Goal: Task Accomplishment & Management: Manage account settings

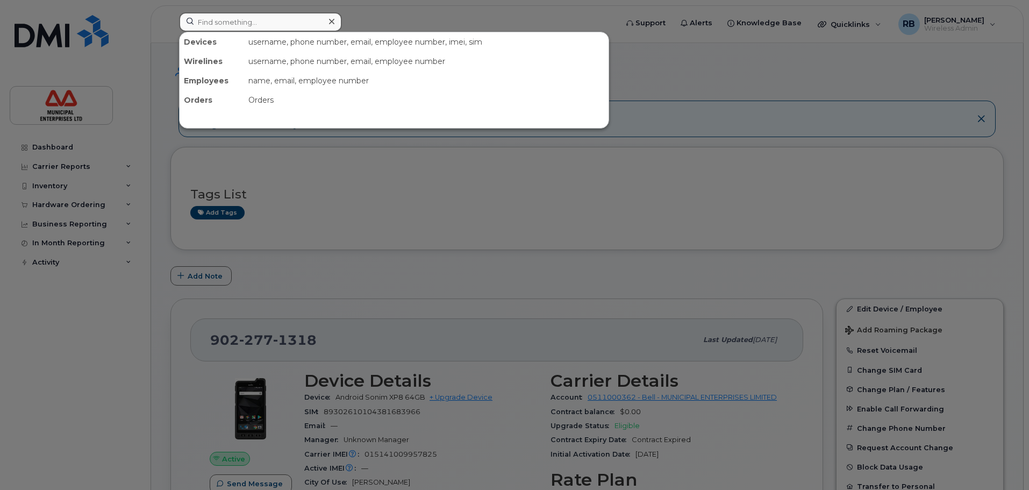
click at [256, 18] on input at bounding box center [260, 21] width 163 height 19
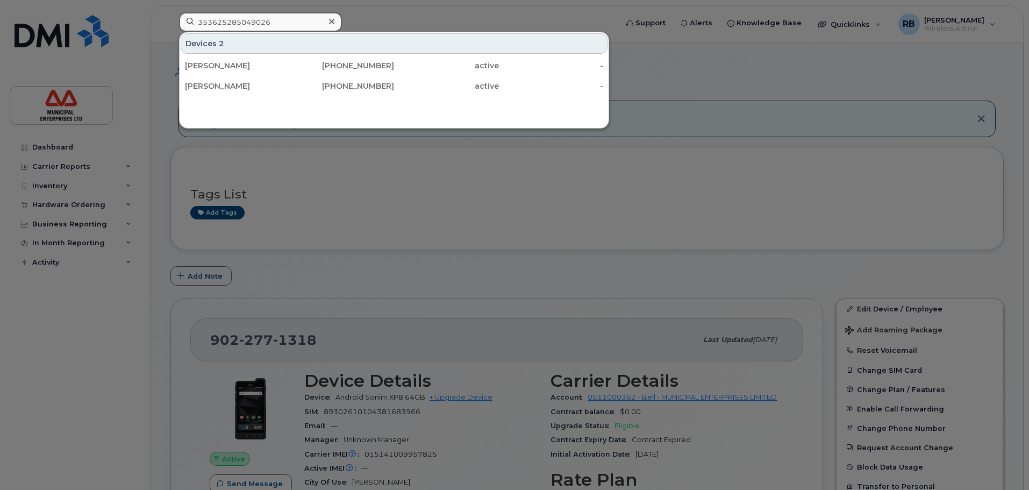
type input "353625285049026"
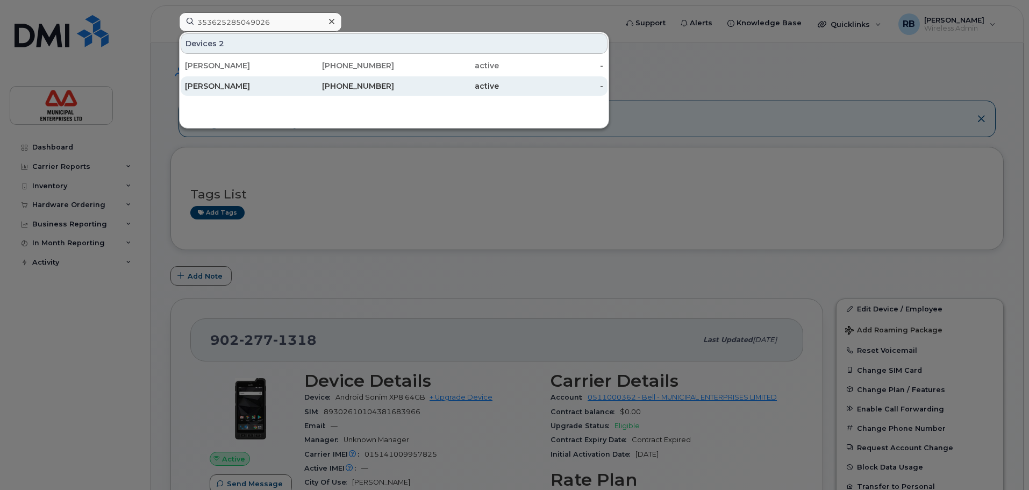
click at [246, 82] on div "Mitchell Kane" at bounding box center [237, 86] width 105 height 11
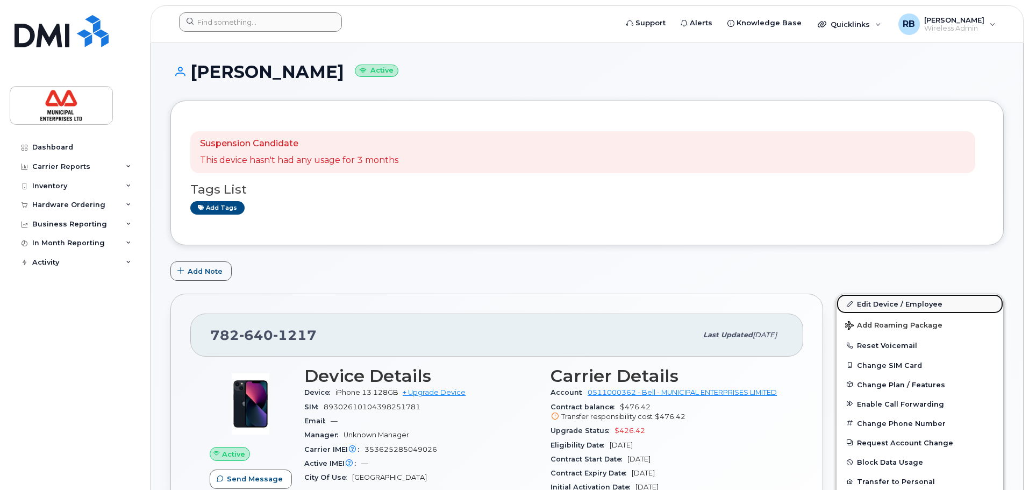
click at [865, 302] on link "Edit Device / Employee" at bounding box center [920, 303] width 167 height 19
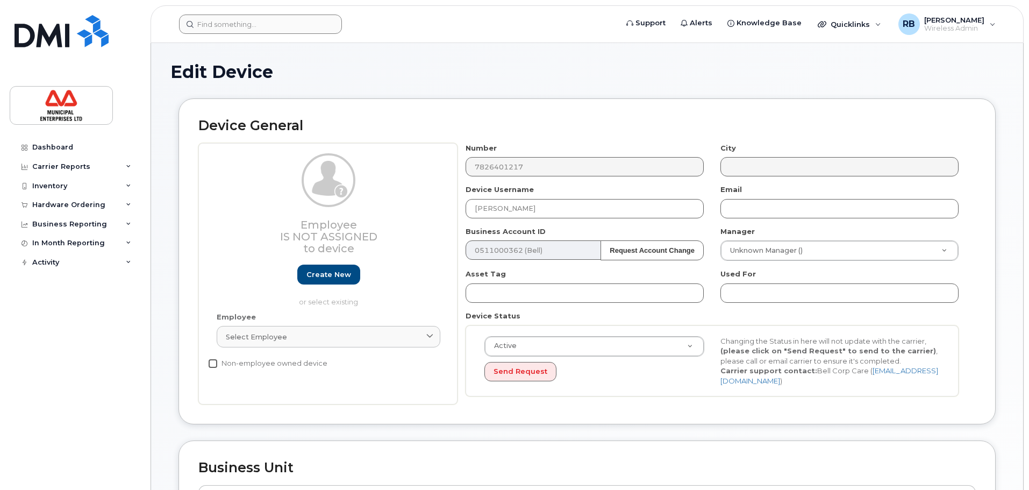
select select "3844603"
click at [438, 201] on div "Employee Is not assigned to device Create new or select existing Employee Selec…" at bounding box center [587, 274] width 778 height 262
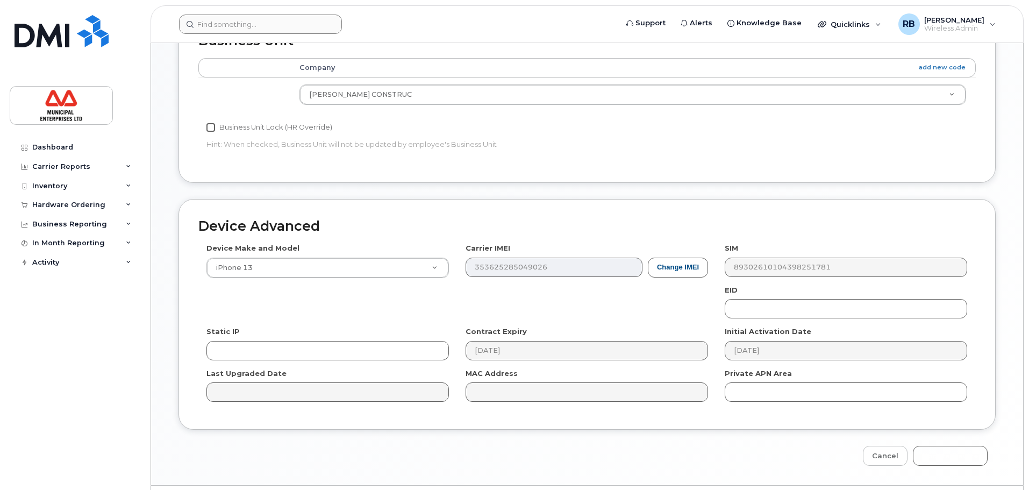
scroll to position [457, 0]
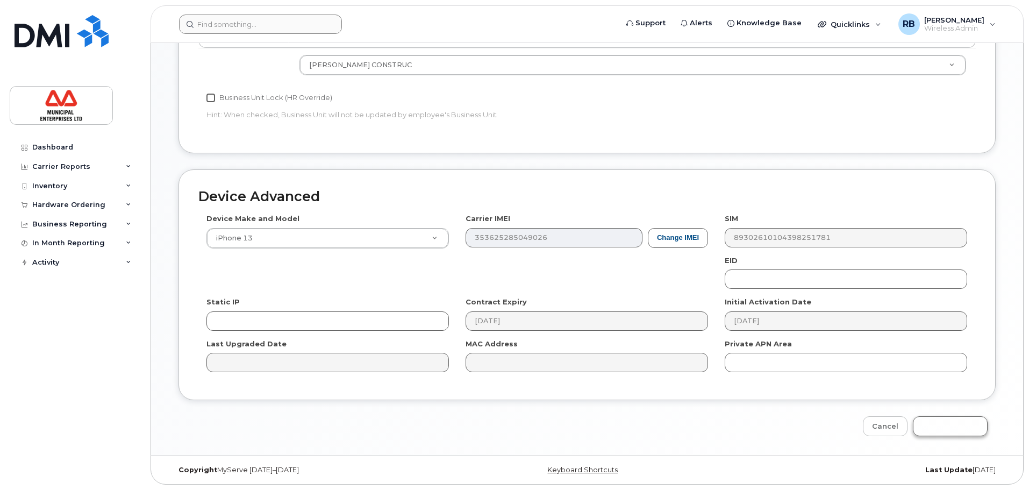
type input "Barney Lin"
click at [950, 423] on input "Update Device" at bounding box center [950, 426] width 75 height 20
type input "Saving..."
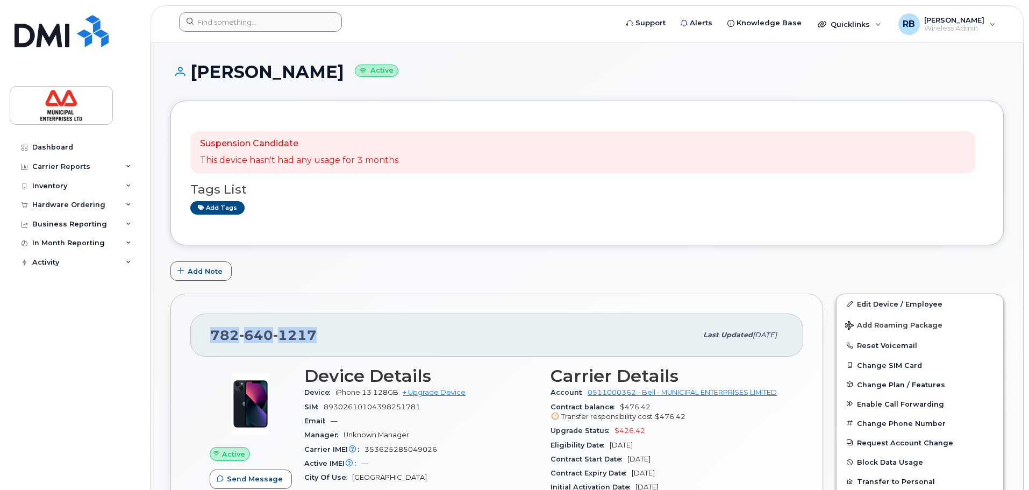
drag, startPoint x: 333, startPoint y: 334, endPoint x: 185, endPoint y: 312, distance: 150.0
click at [185, 312] on div "782 640 1217 Last updated Aug 15, 2025 Active Send Message 0.00 Bytes  used 5.0…" at bounding box center [496, 474] width 653 height 361
copy span "782 640 1217"
click at [346, 327] on div "782 640 1217" at bounding box center [453, 335] width 487 height 23
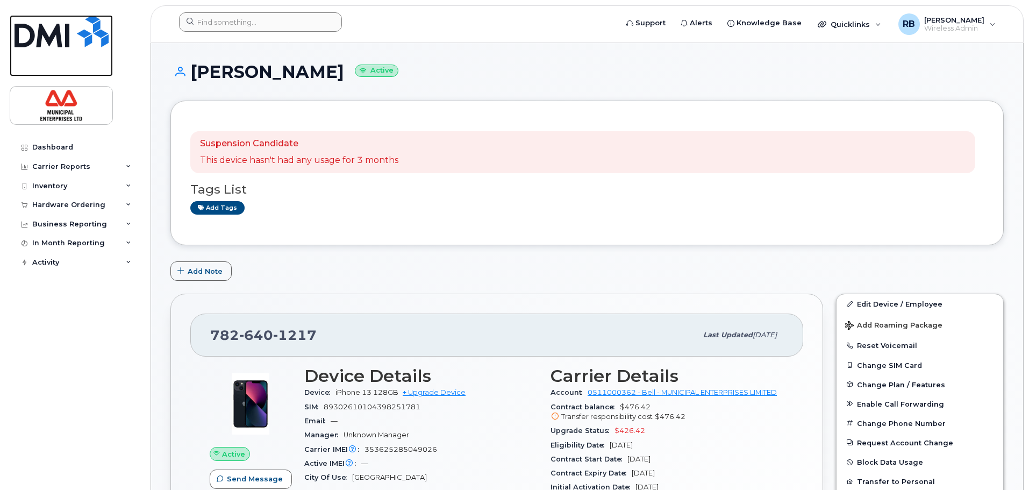
click at [35, 33] on img at bounding box center [62, 31] width 94 height 32
